Goal: Consume media (video, audio)

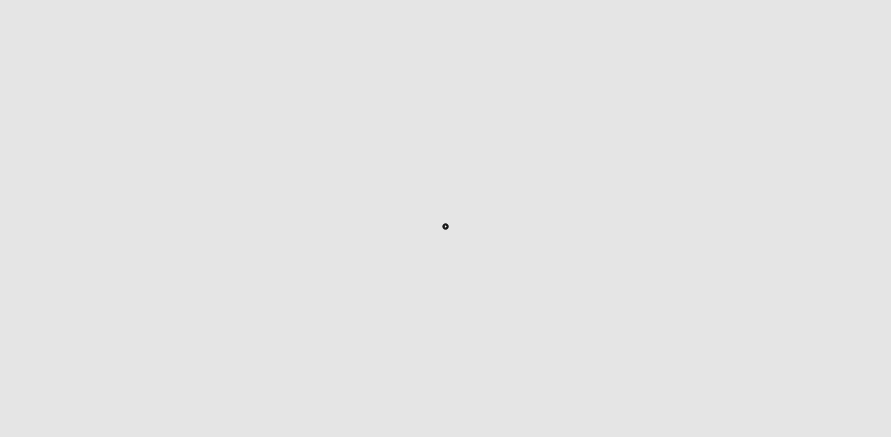
scroll to position [172, 0]
click at [446, 218] on icon "Toggle Play Pause" at bounding box center [446, 219] width 2 height 3
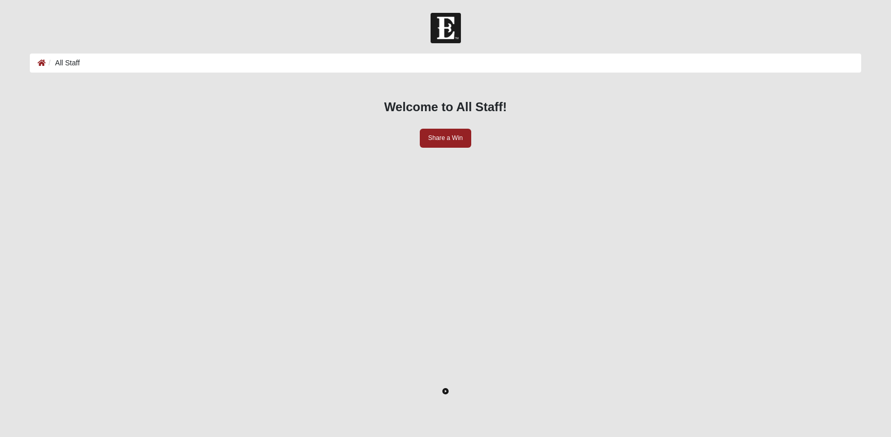
scroll to position [172, 0]
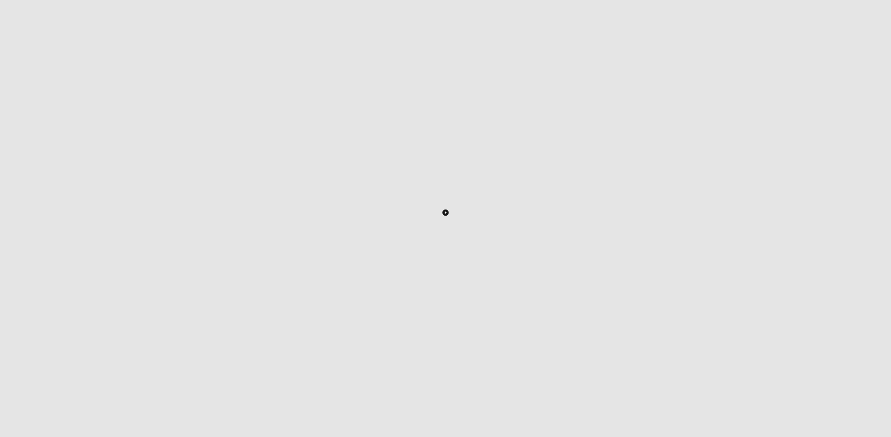
scroll to position [176, 0]
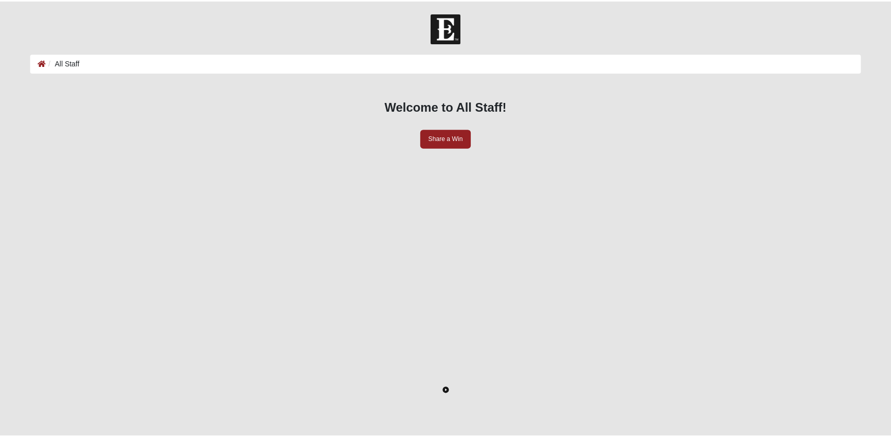
scroll to position [176, 0]
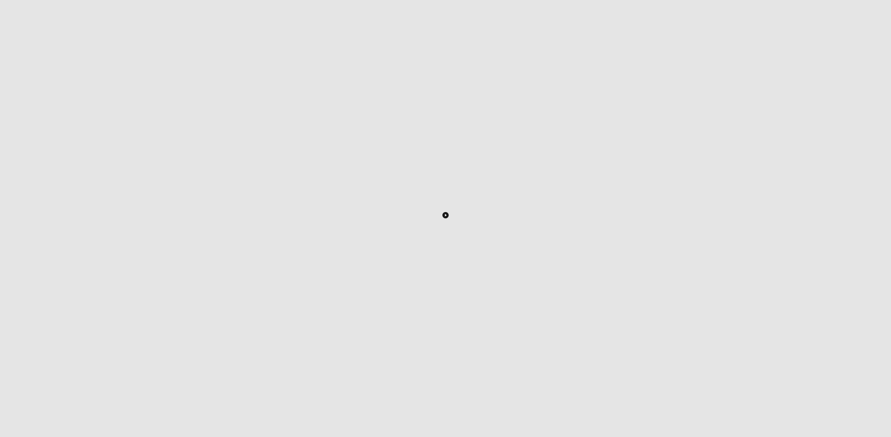
click at [448, 218] on icon "Toggle Play Pause" at bounding box center [445, 214] width 6 height 6
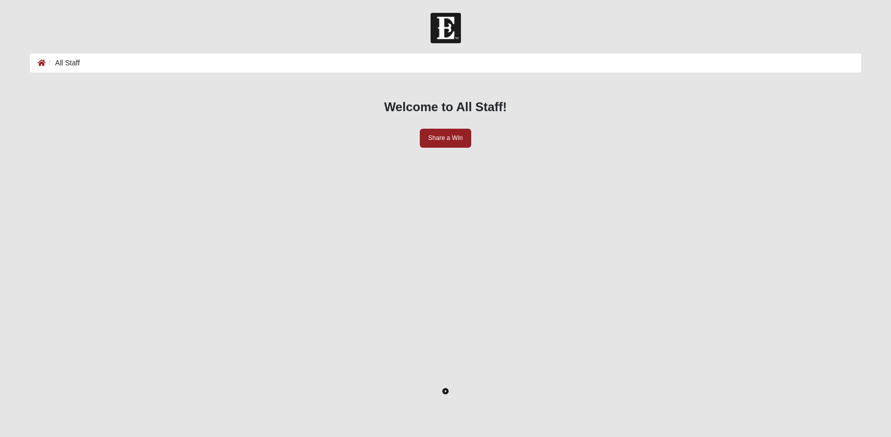
scroll to position [176, 0]
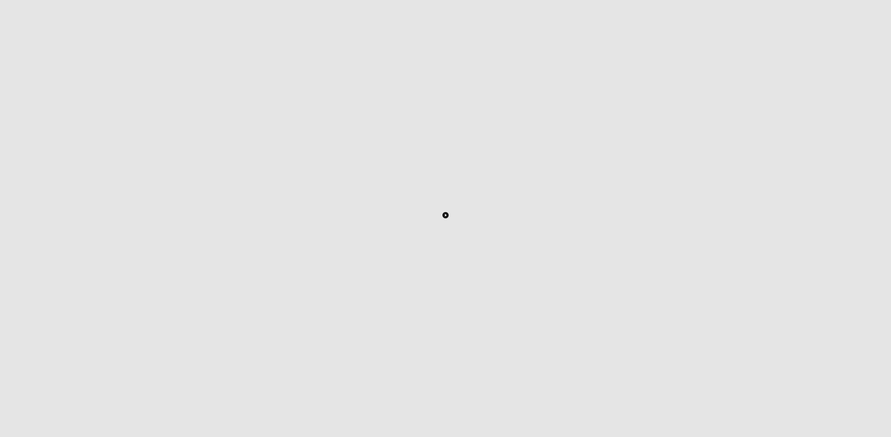
click at [448, 218] on icon "Toggle Play Pause" at bounding box center [445, 214] width 6 height 6
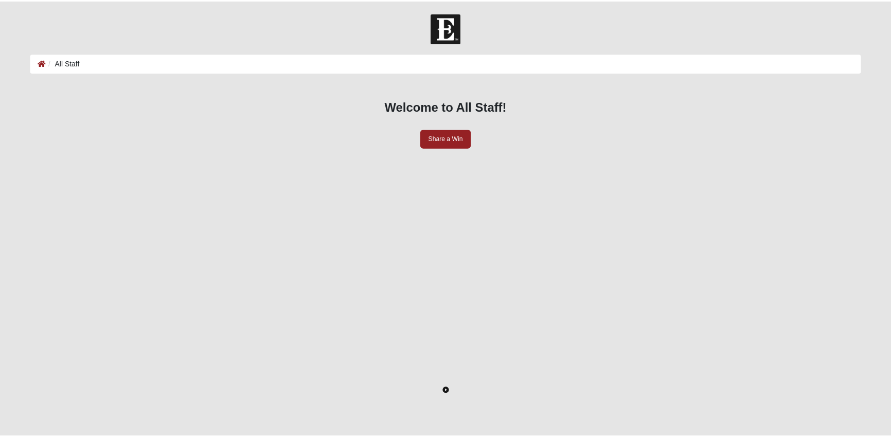
scroll to position [176, 0]
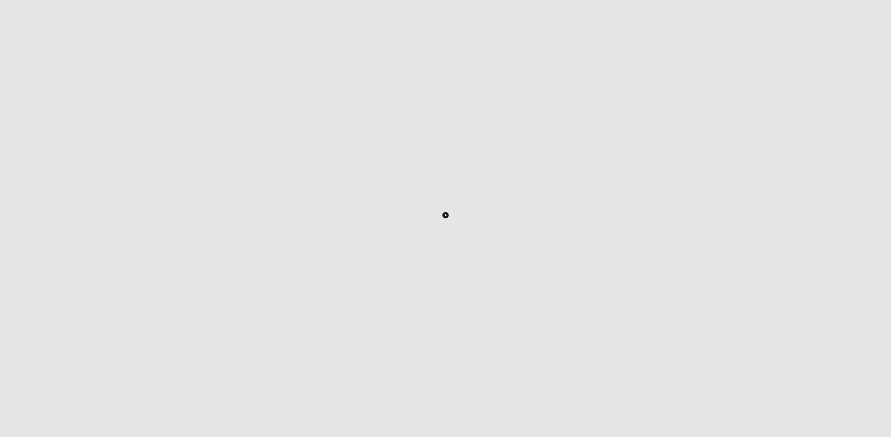
click at [445, 213] on icon "Toggle Play Pause" at bounding box center [446, 214] width 2 height 3
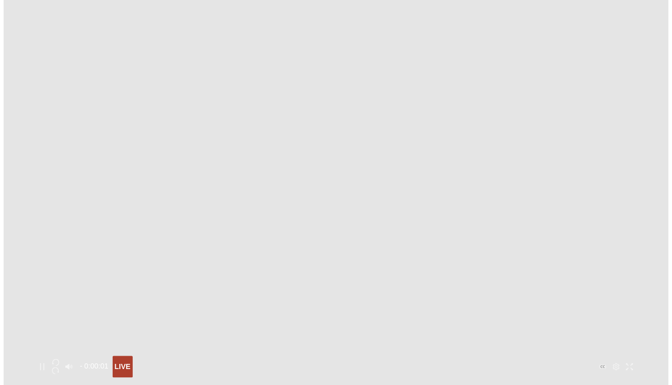
scroll to position [157, 0]
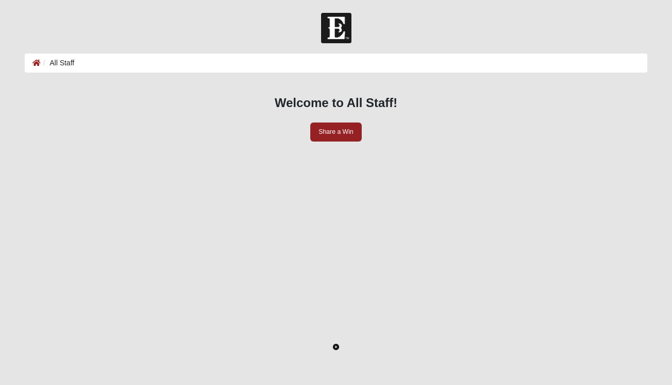
scroll to position [157, 0]
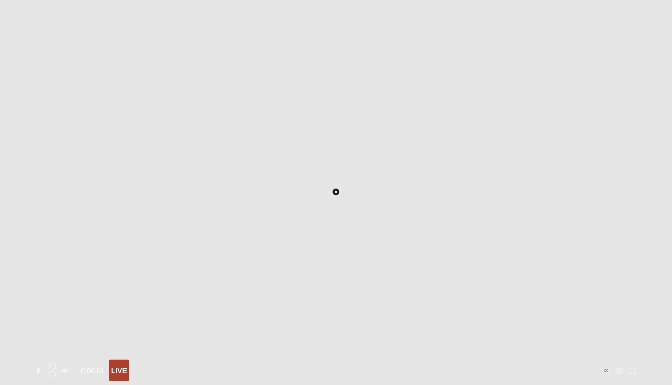
click at [339, 189] on icon "Toggle Play Pause" at bounding box center [336, 192] width 6 height 6
drag, startPoint x: 375, startPoint y: 175, endPoint x: 330, endPoint y: 174, distance: 45.3
click at [330, 174] on button "Toggle Play Pause" at bounding box center [335, 192] width 607 height 379
click at [357, 180] on button "Toggle Play Pause" at bounding box center [335, 192] width 607 height 379
